Goal: Find specific page/section: Find specific page/section

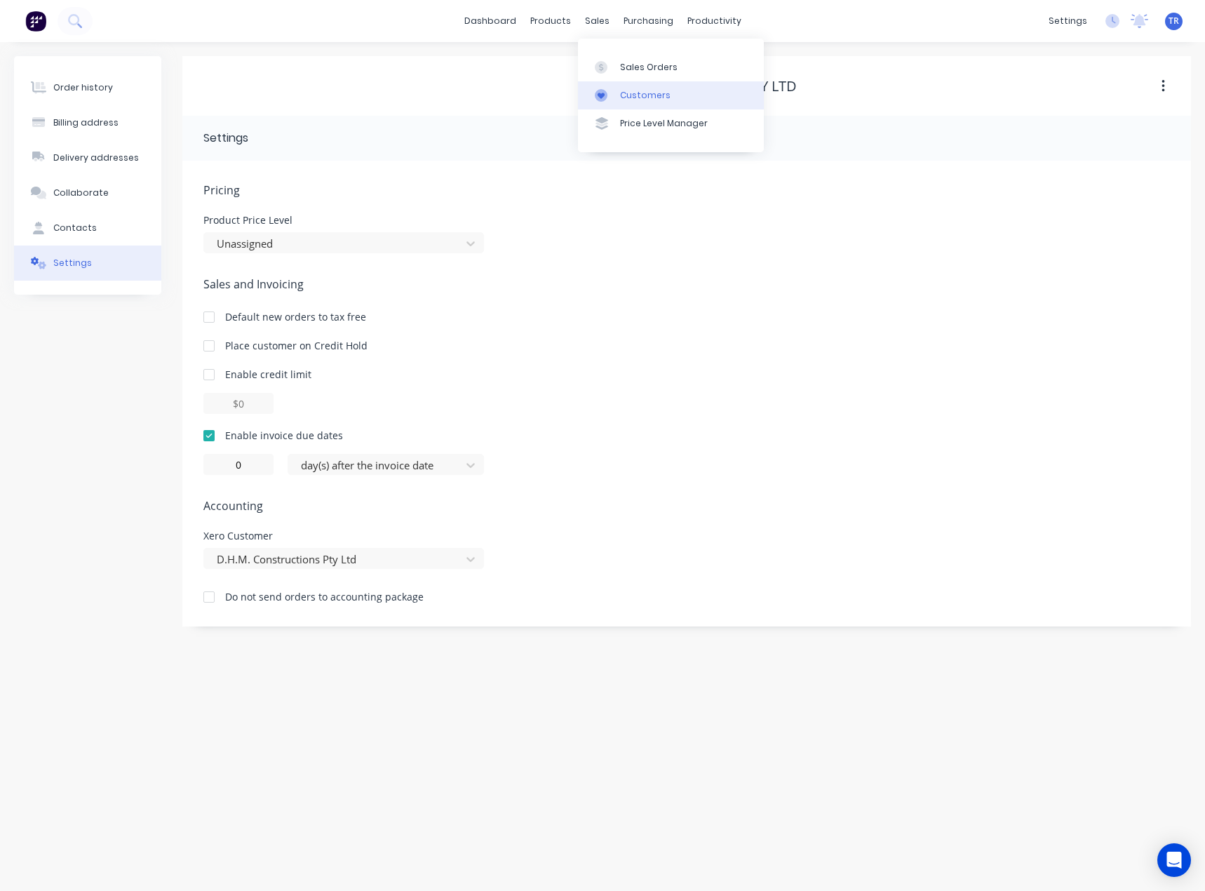
click at [652, 98] on div "Customers" at bounding box center [645, 95] width 50 height 13
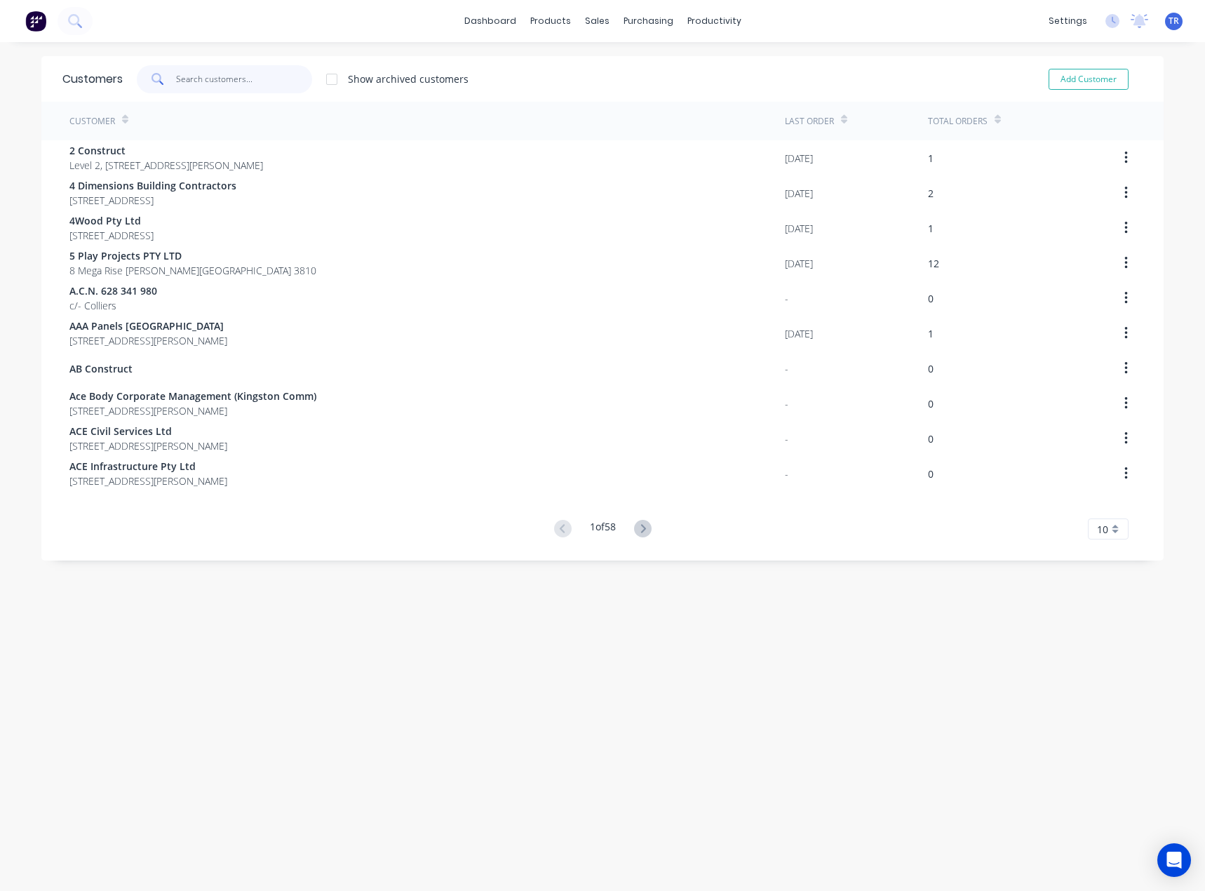
click at [273, 74] on input "text" at bounding box center [244, 79] width 137 height 28
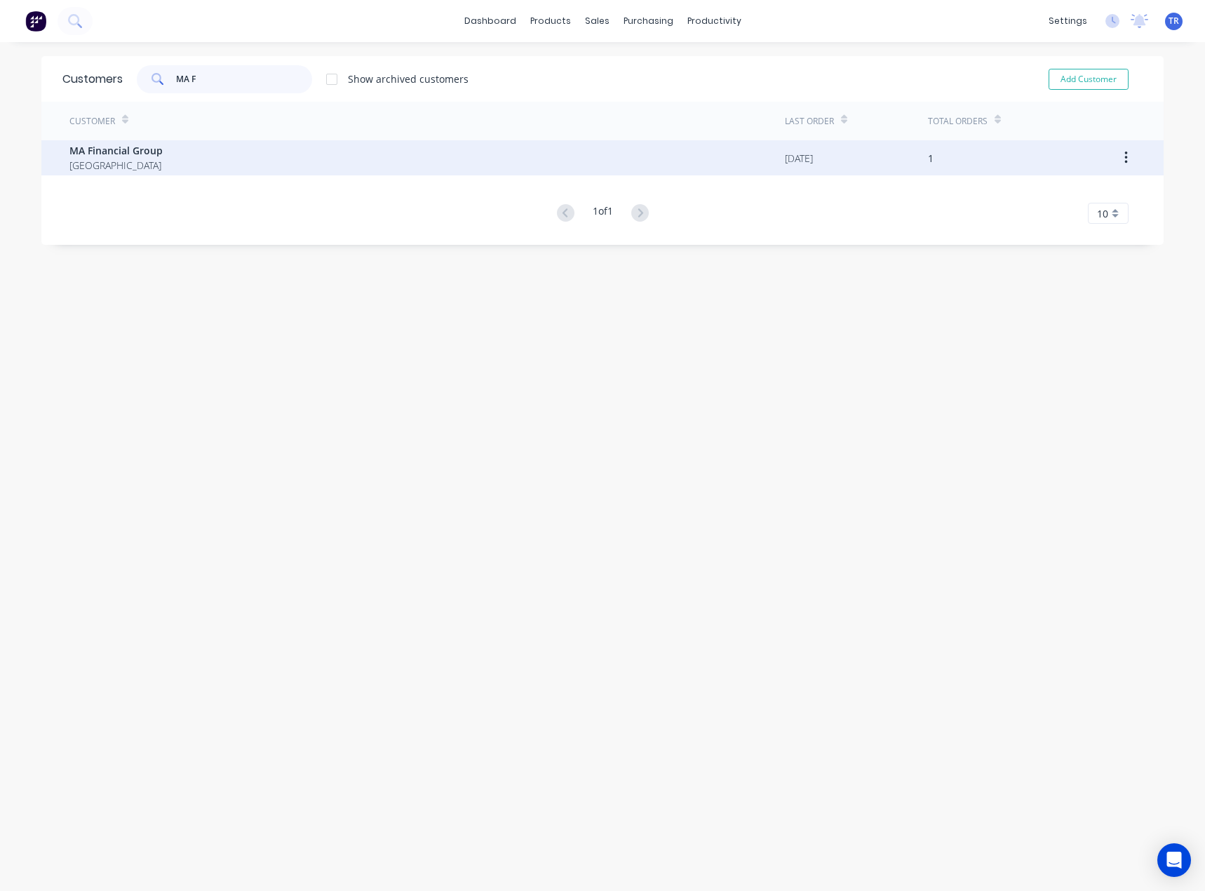
type input "MA F"
click at [311, 169] on div "MA Financial Group [GEOGRAPHIC_DATA]" at bounding box center [426, 157] width 715 height 35
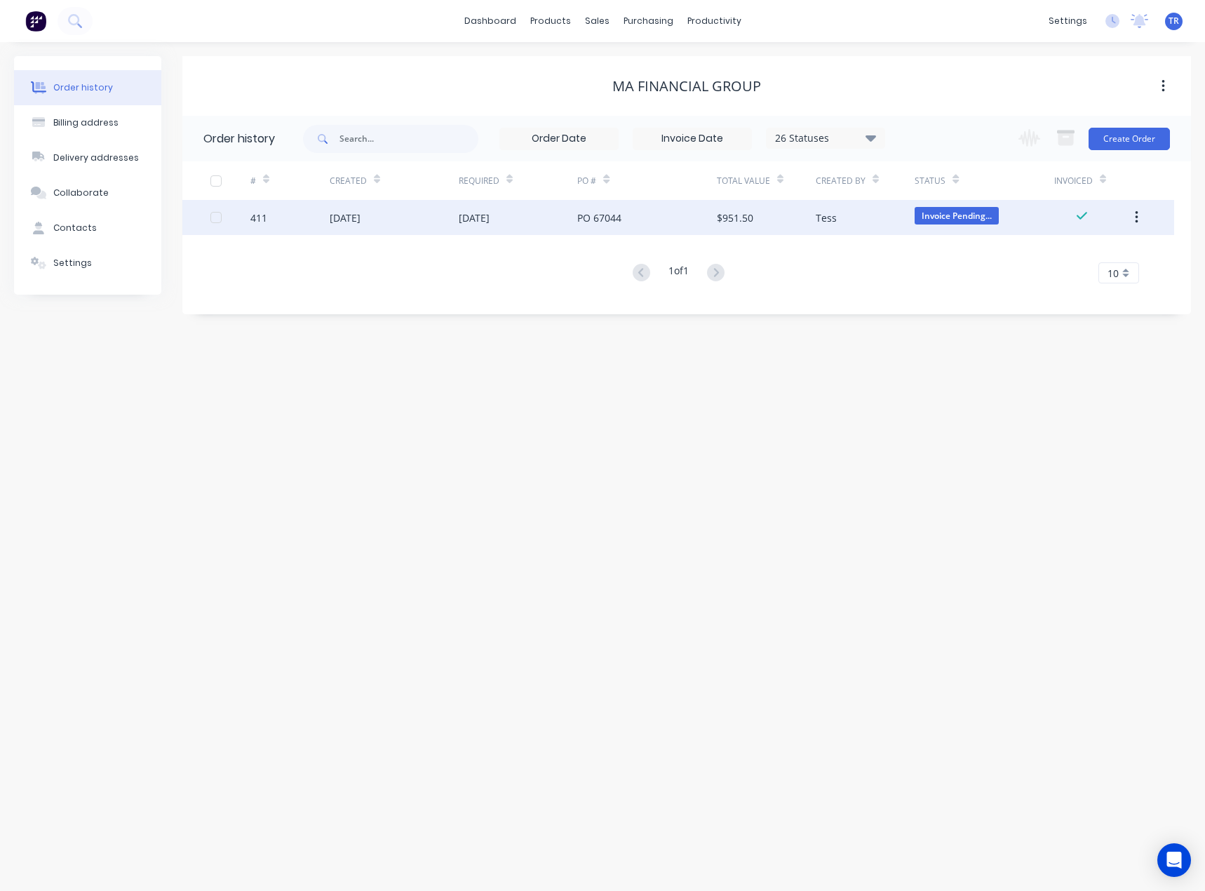
click at [390, 222] on div "[DATE]" at bounding box center [394, 217] width 129 height 35
